Goal: Check status: Check status

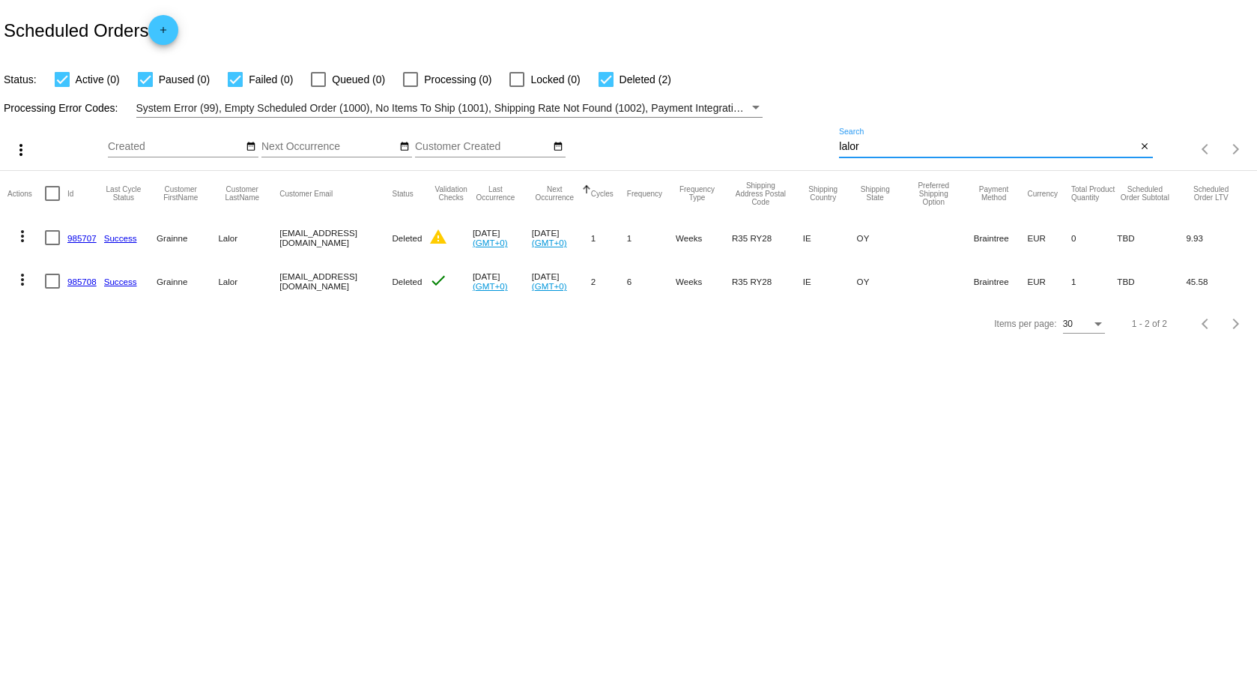
drag, startPoint x: 862, startPoint y: 151, endPoint x: 829, endPoint y: 70, distance: 88.1
click at [813, 79] on app-dashboard-scheduled-orders "Scheduled Orders add Status: Active (0) Paused (0) Failed (0) Queued (0) Proces…" at bounding box center [628, 172] width 1257 height 345
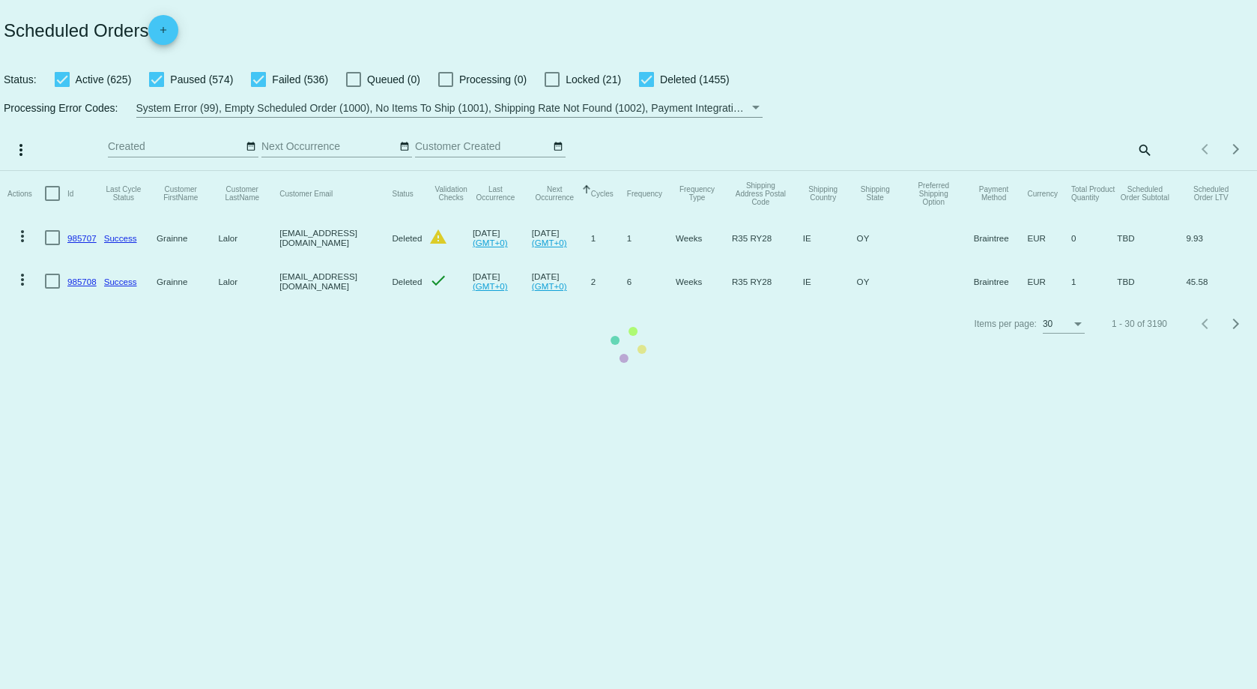
click at [1140, 171] on mat-table "Actions Id Last Cycle Status Customer FirstName Customer LastName Customer Emai…" at bounding box center [628, 237] width 1257 height 132
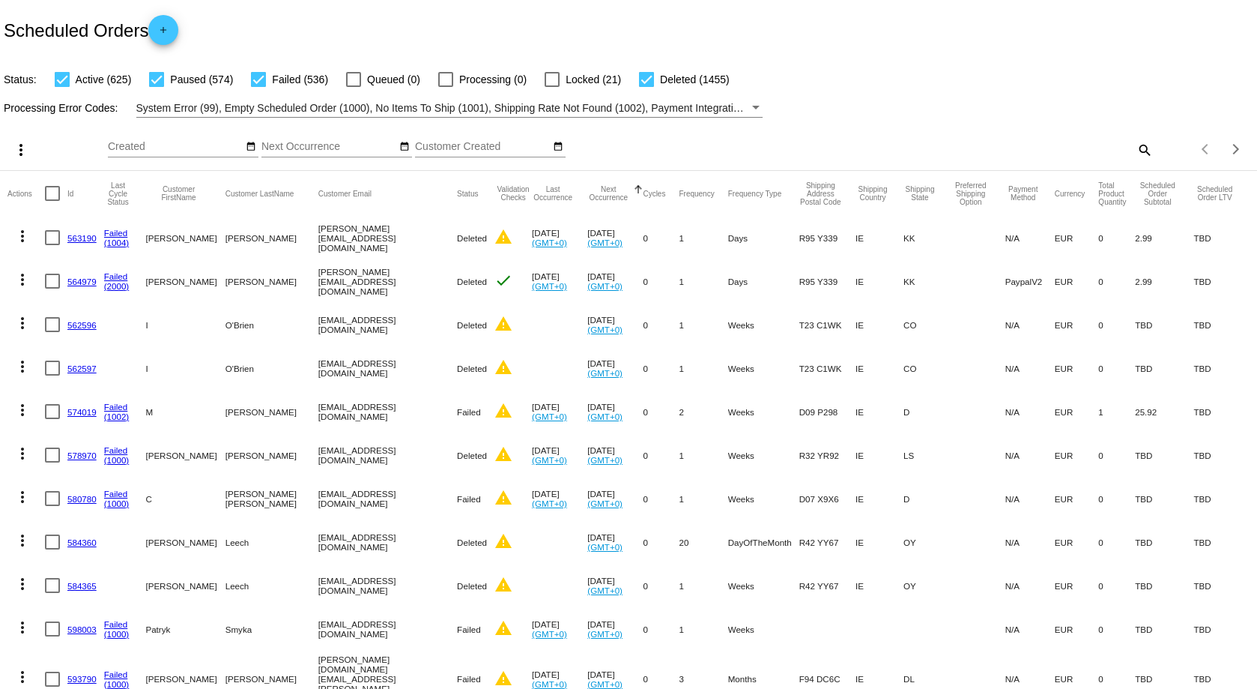
click at [1153, 152] on div "Items per page: 30 1 - 30 of 3190" at bounding box center [1205, 149] width 104 height 42
click at [1135, 149] on mat-icon "search" at bounding box center [1144, 149] width 18 height 23
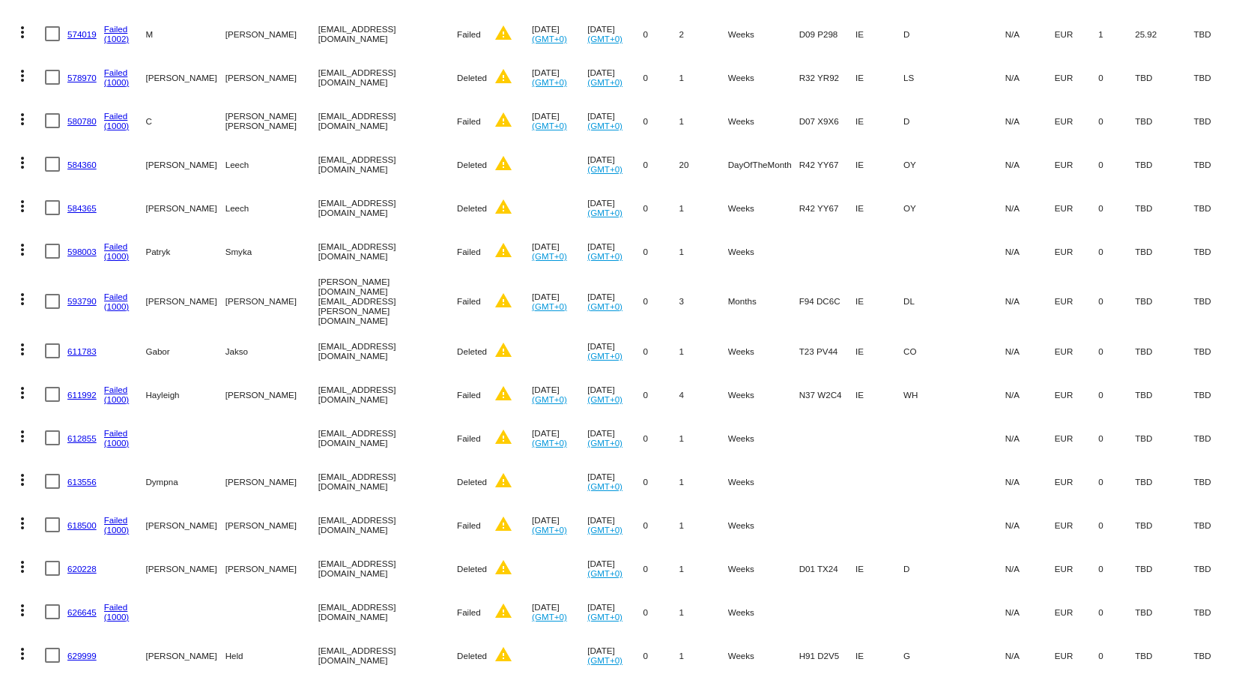
scroll to position [78, 0]
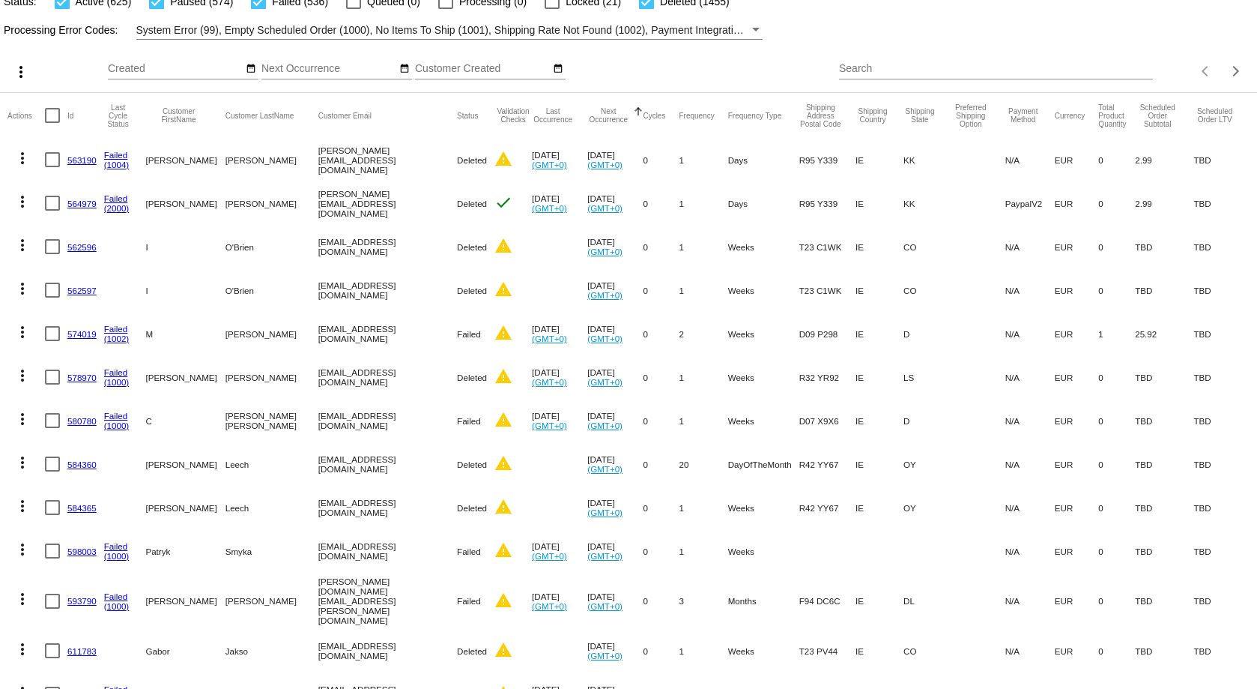
click at [861, 68] on input "Search" at bounding box center [995, 69] width 313 height 12
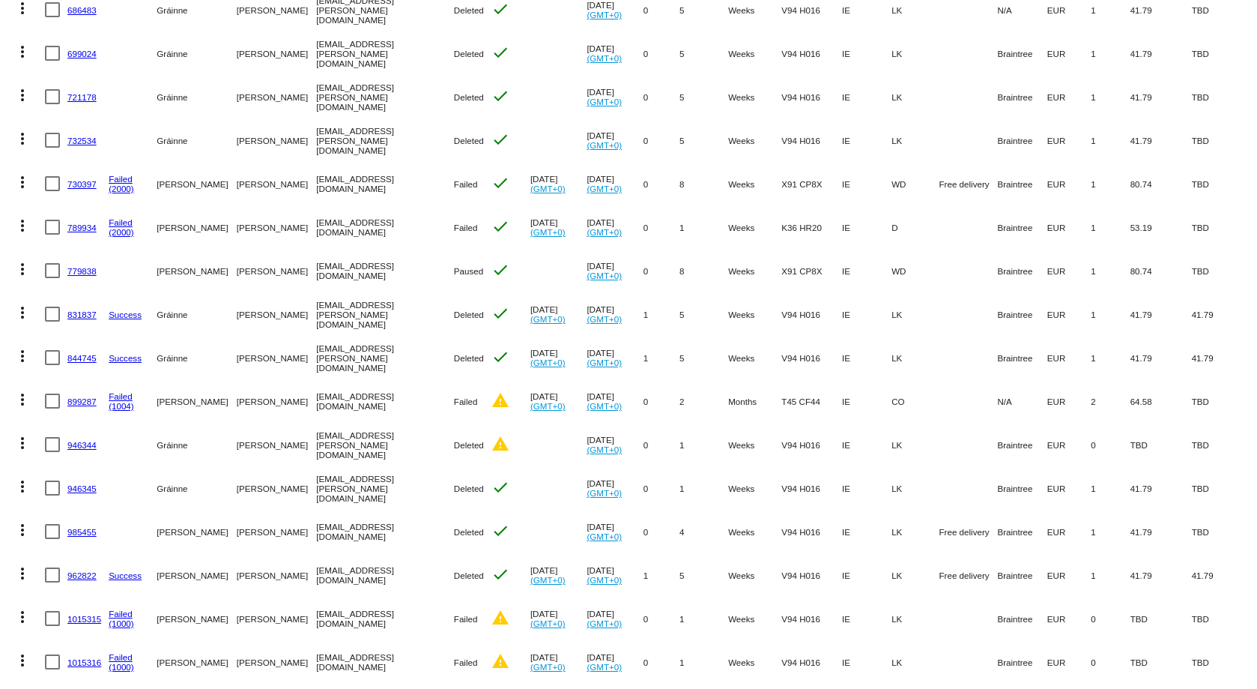
scroll to position [319, 0]
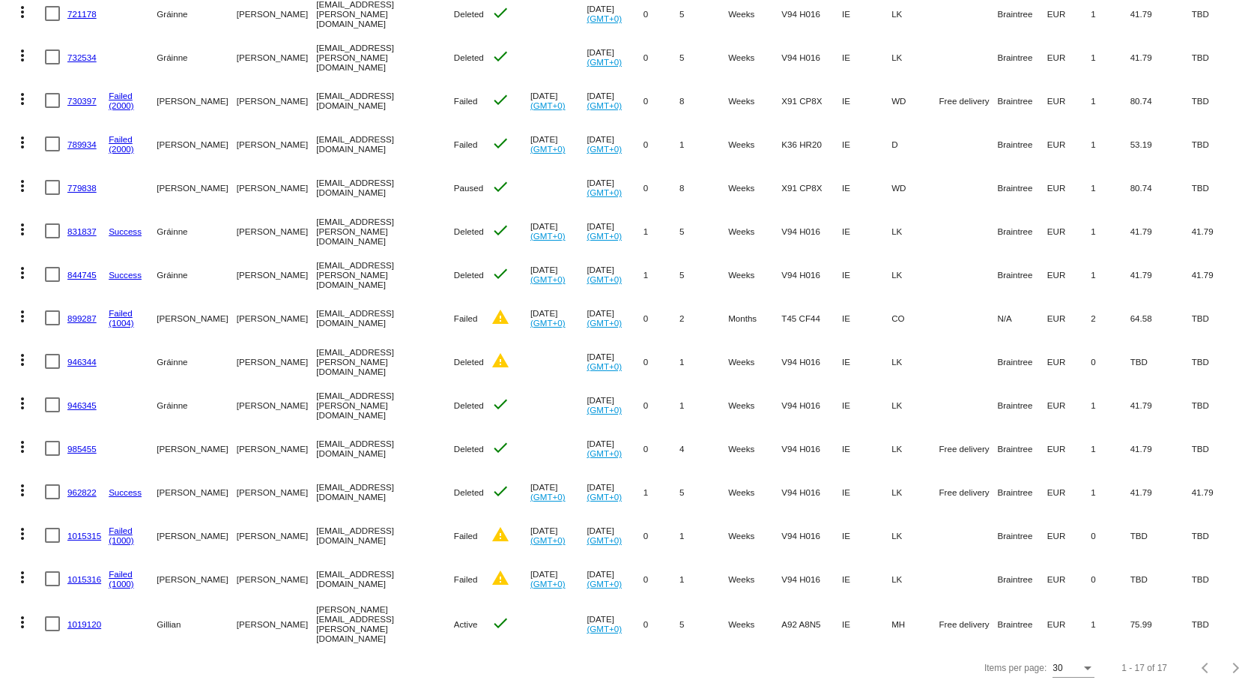
type input "[PERSON_NAME]"
click at [85, 619] on link "1019120" at bounding box center [84, 624] width 34 height 10
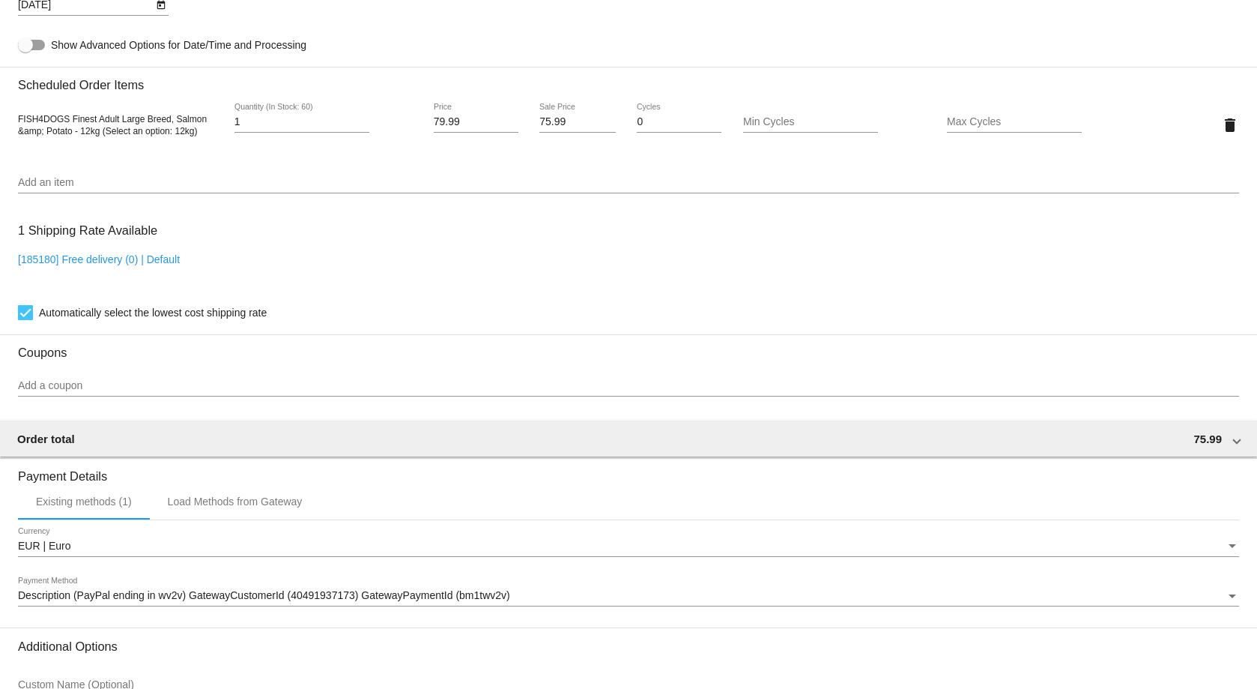
scroll to position [992, 0]
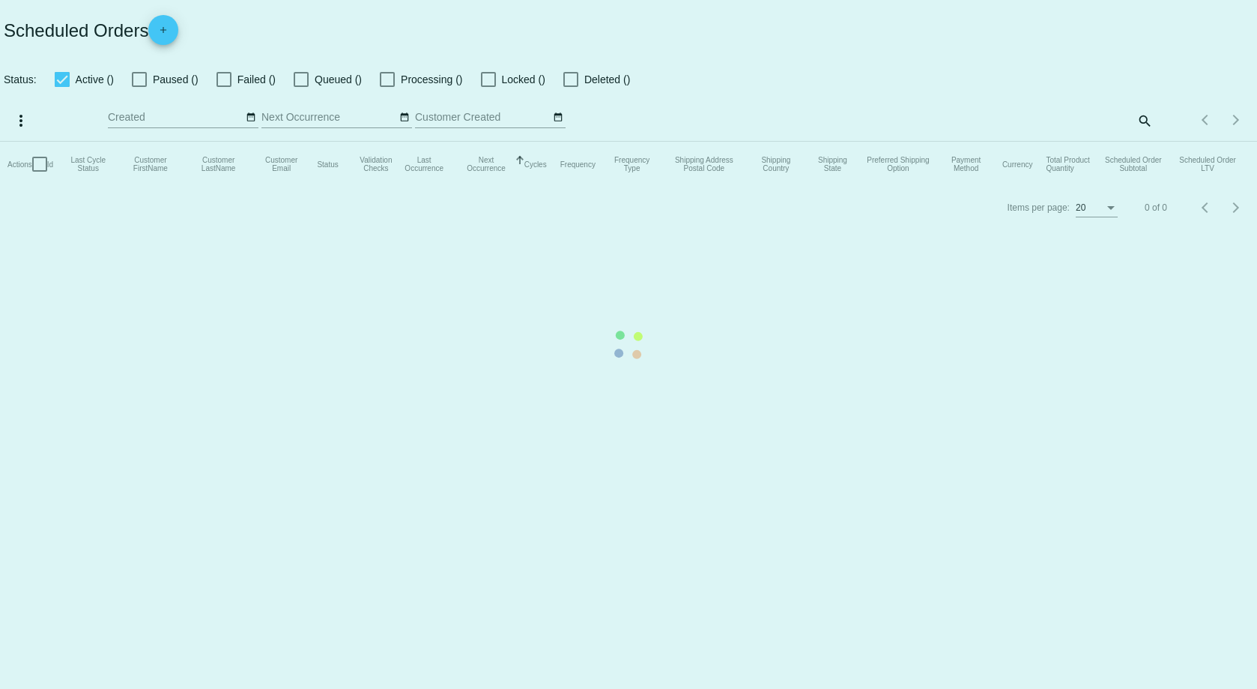
checkbox input "true"
